Goal: Find specific page/section: Find specific page/section

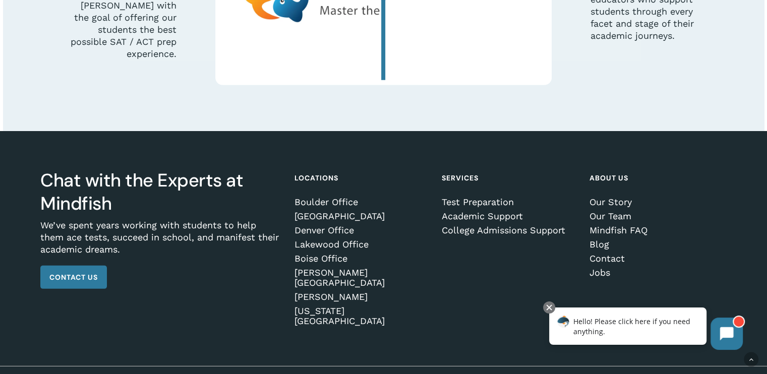
scroll to position [3011, 0]
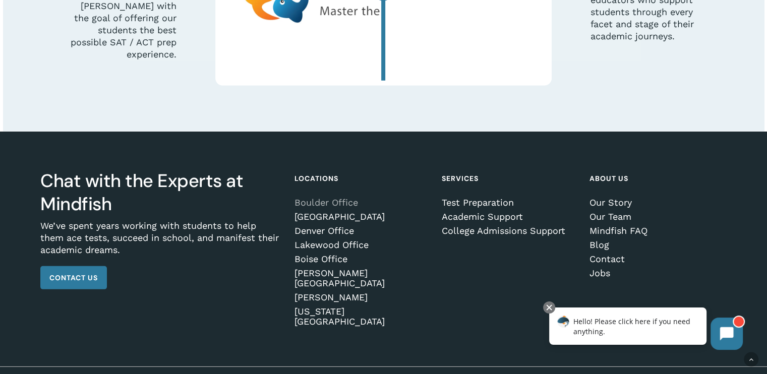
click at [331, 198] on link "Boulder Office" at bounding box center [361, 203] width 134 height 10
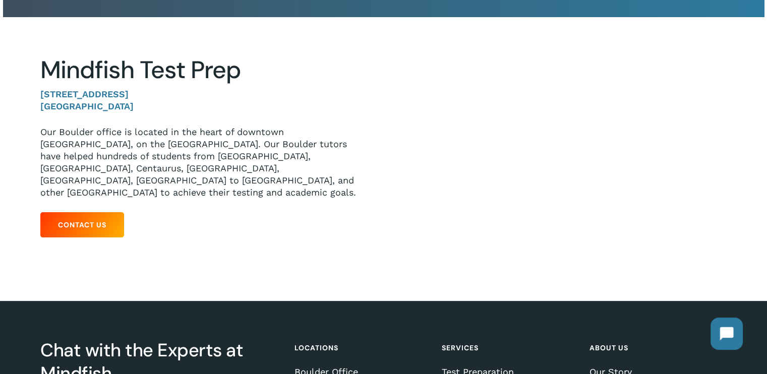
scroll to position [127, 0]
click at [92, 220] on span "Contact Us" at bounding box center [82, 225] width 48 height 10
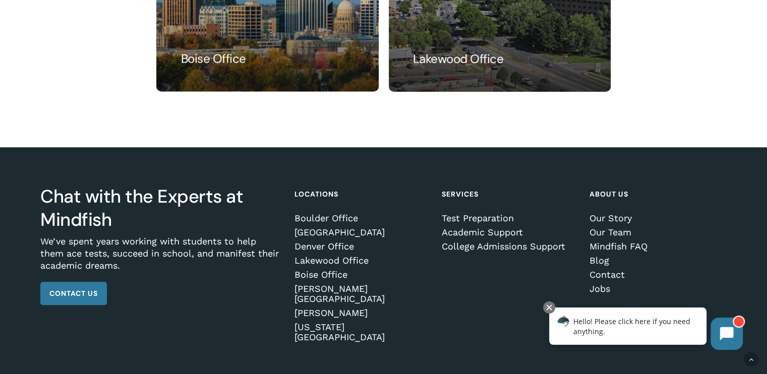
scroll to position [968, 0]
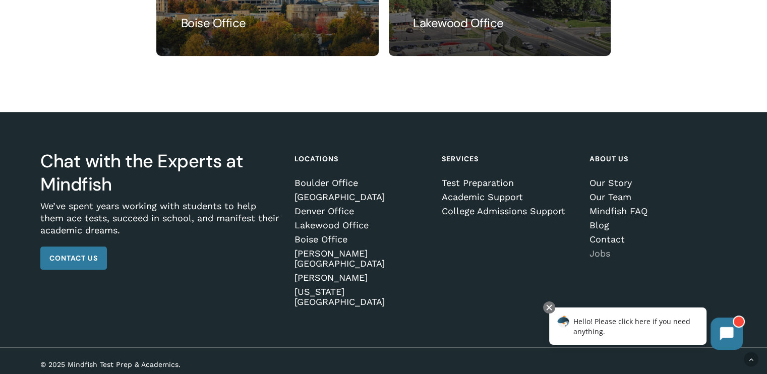
click at [605, 259] on link "Jobs" at bounding box center [656, 253] width 134 height 10
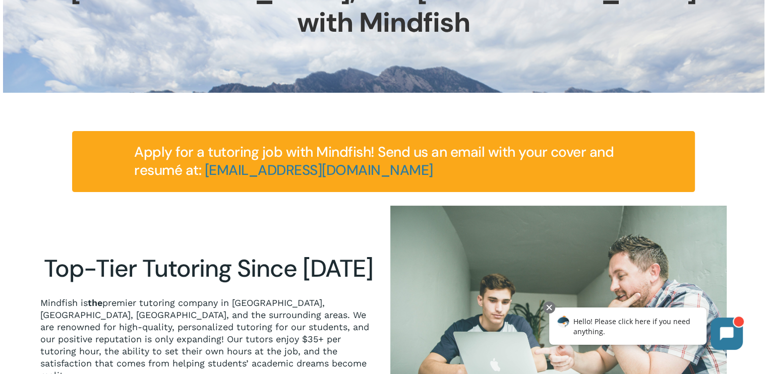
scroll to position [162, 0]
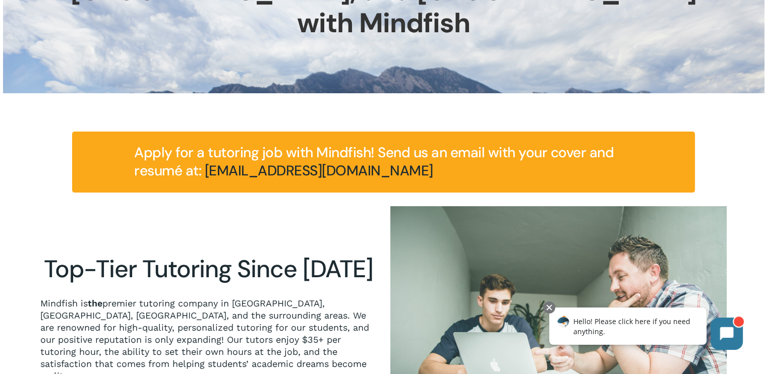
drag, startPoint x: 349, startPoint y: 141, endPoint x: 211, endPoint y: 139, distance: 138.1
